Goal: Information Seeking & Learning: Learn about a topic

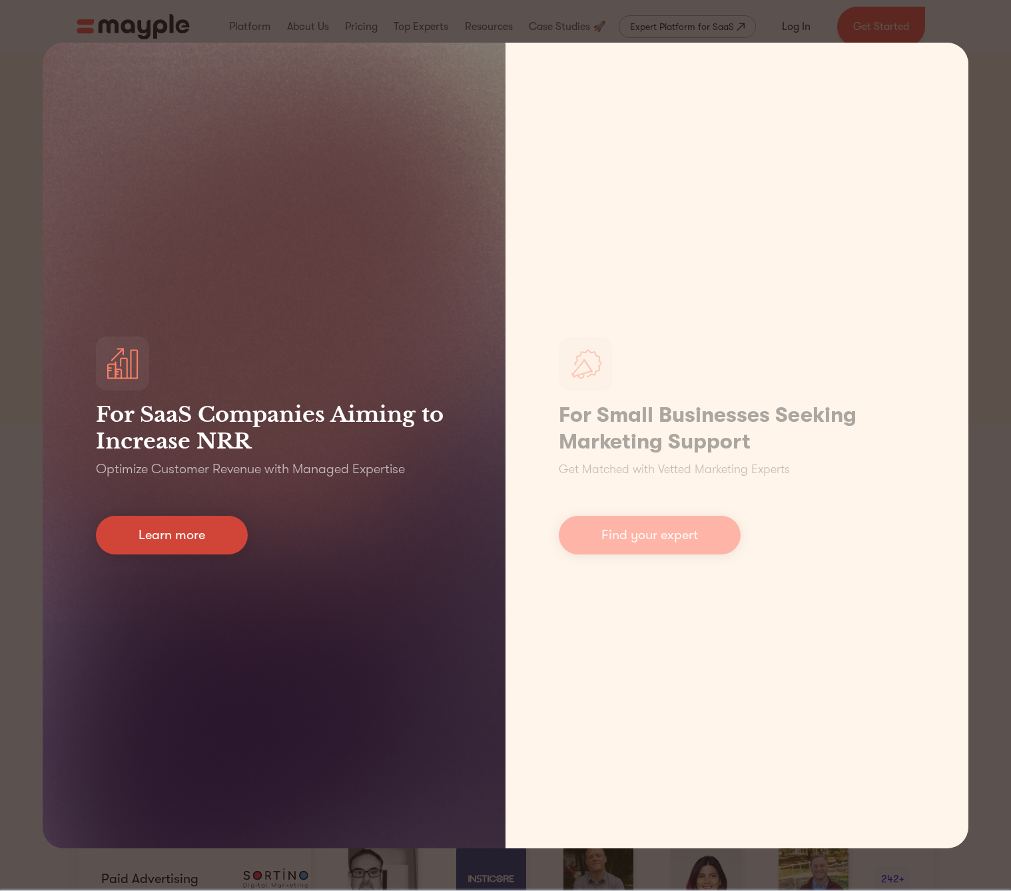
click at [207, 540] on link "Learn more" at bounding box center [172, 535] width 152 height 39
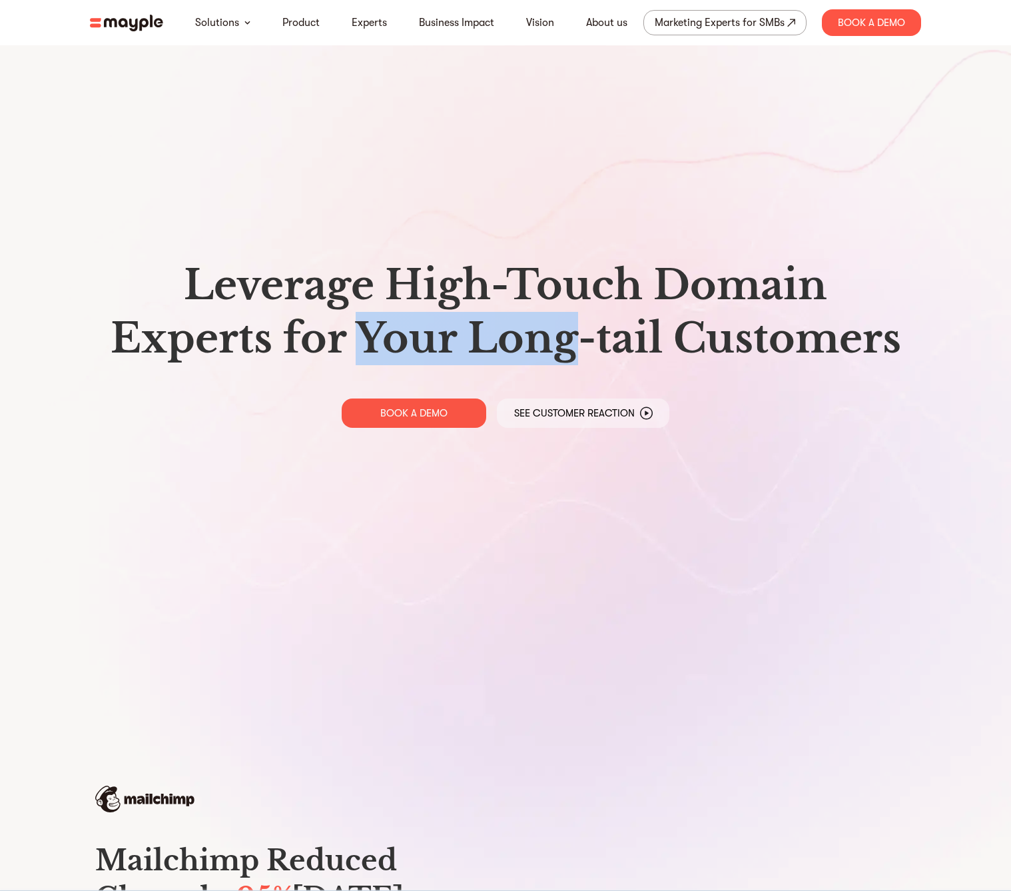
drag, startPoint x: 358, startPoint y: 342, endPoint x: 575, endPoint y: 342, distance: 216.5
click at [569, 342] on h1 "Leverage High-Touch Domain Experts for Your Long-tail Customers" at bounding box center [506, 312] width 810 height 107
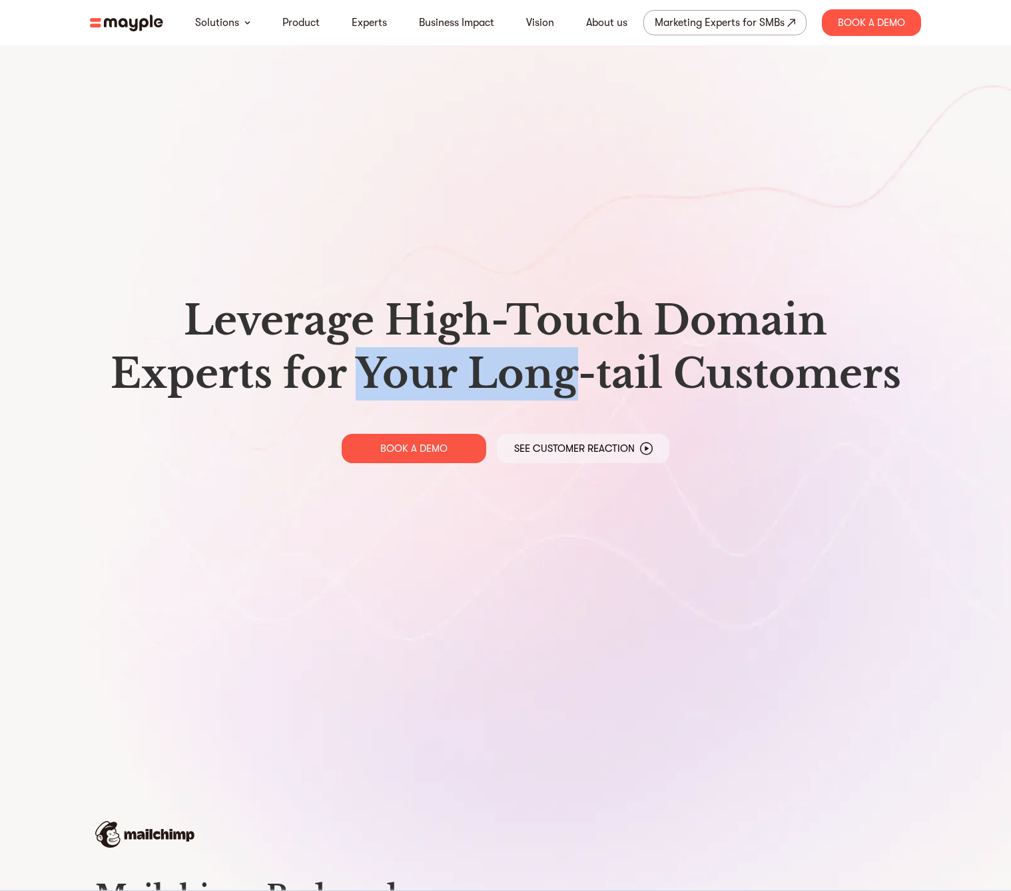
click at [564, 446] on p "See Customer Reaction" at bounding box center [574, 448] width 121 height 13
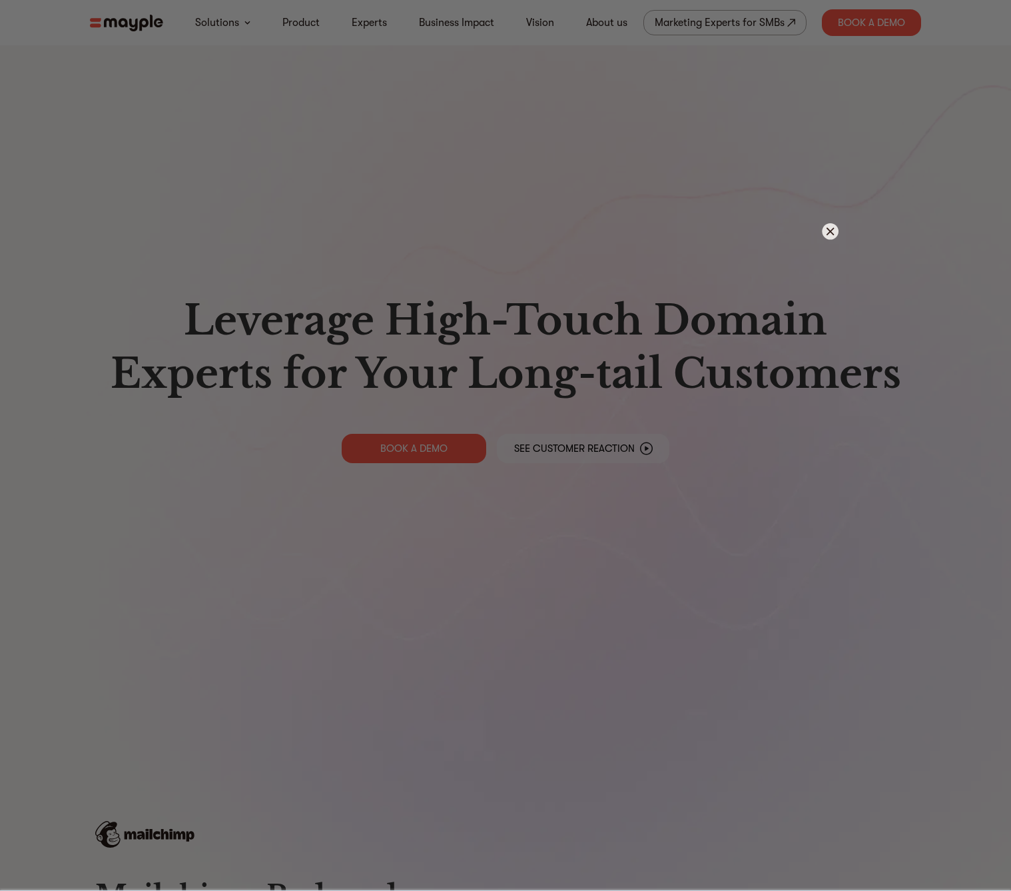
click at [696, 216] on div at bounding box center [505, 445] width 1011 height 891
click at [832, 220] on div at bounding box center [505, 445] width 1011 height 891
click at [827, 223] on img at bounding box center [830, 231] width 17 height 17
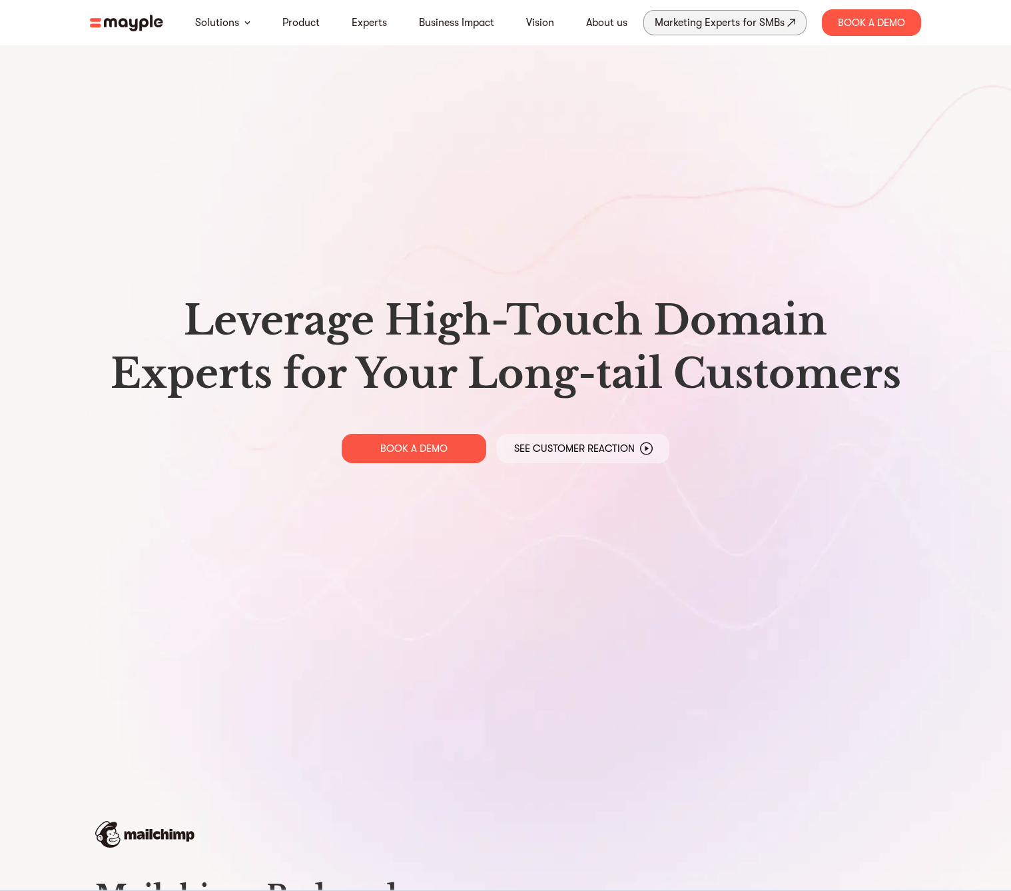
click at [692, 26] on div "Marketing Experts for SMBs" at bounding box center [720, 22] width 130 height 19
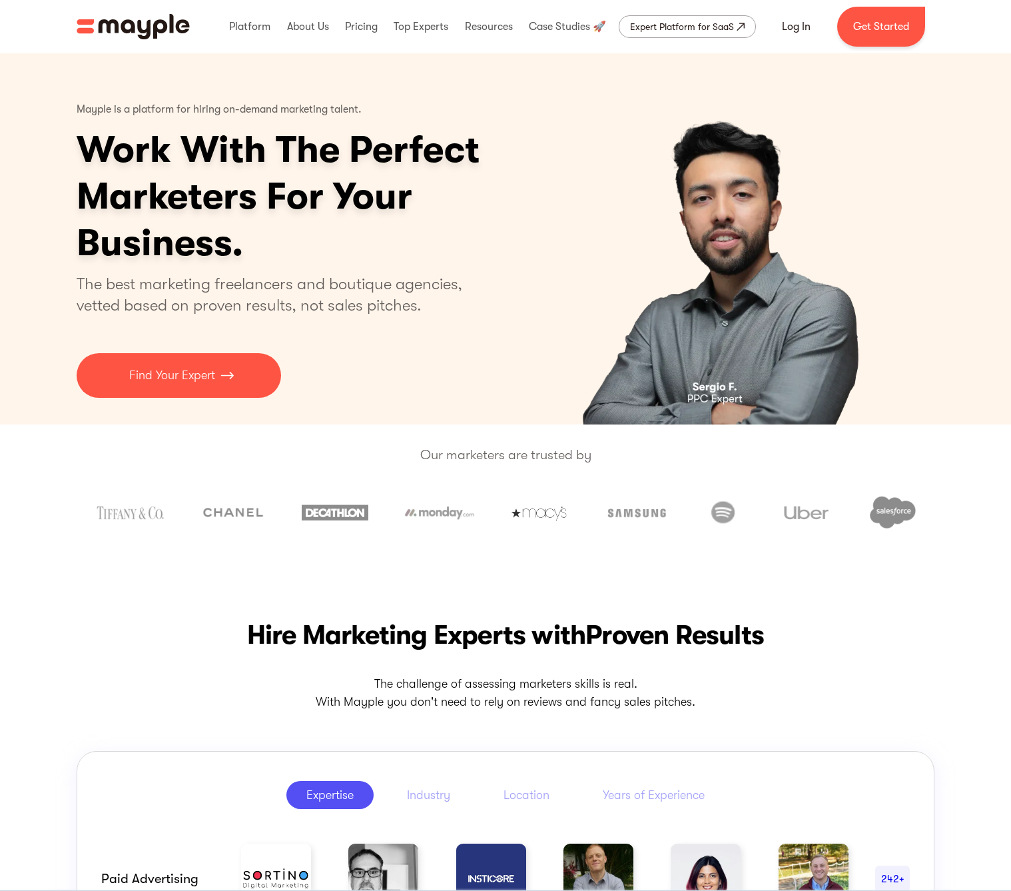
click at [281, 160] on h1 "Work With The Perfect Marketers For Your Business." at bounding box center [330, 197] width 506 height 140
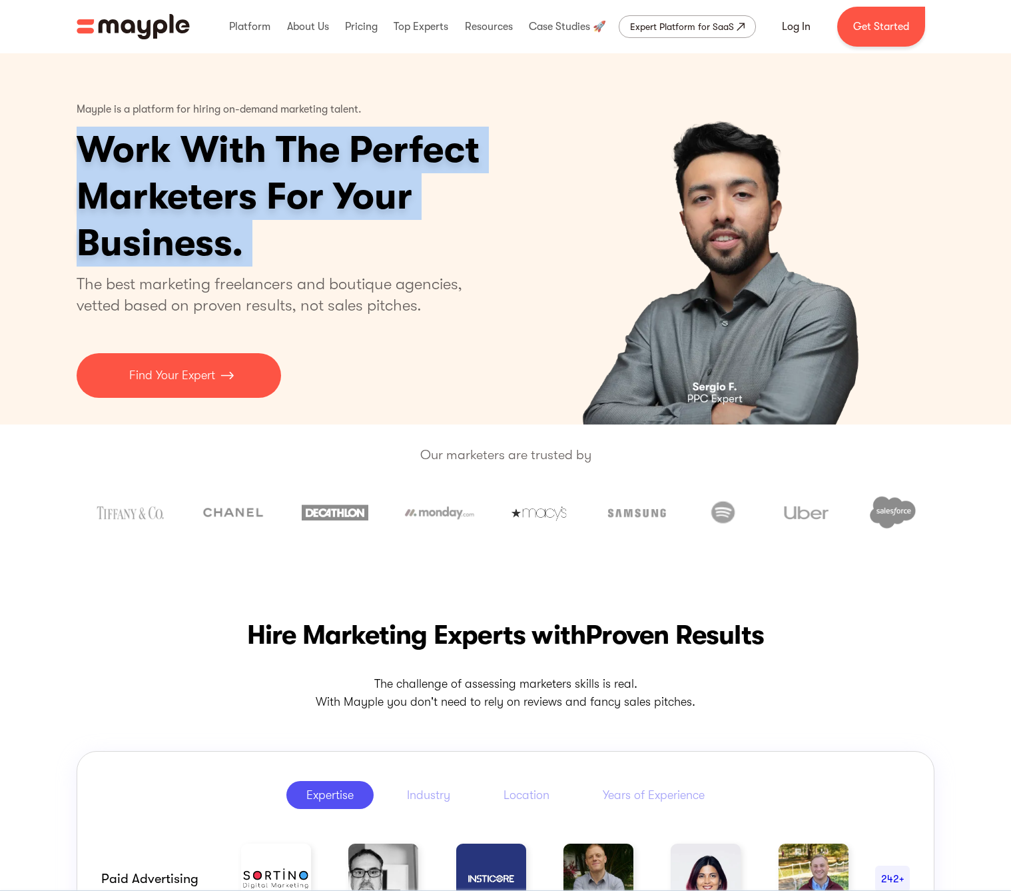
click at [281, 160] on h1 "Work With The Perfect Marketers For Your Business." at bounding box center [330, 197] width 506 height 140
